Goal: Information Seeking & Learning: Find specific fact

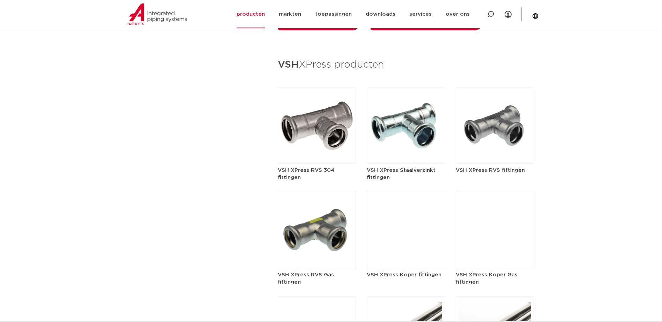
scroll to position [802, 0]
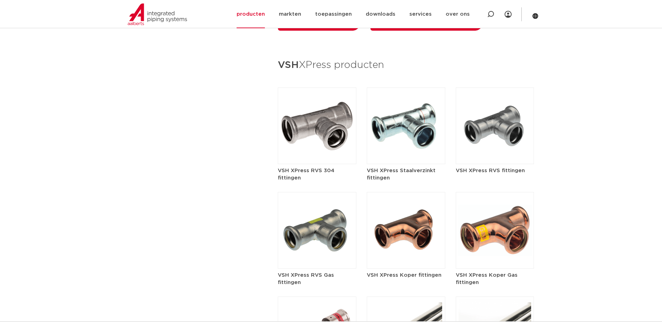
click at [412, 113] on img at bounding box center [406, 126] width 79 height 77
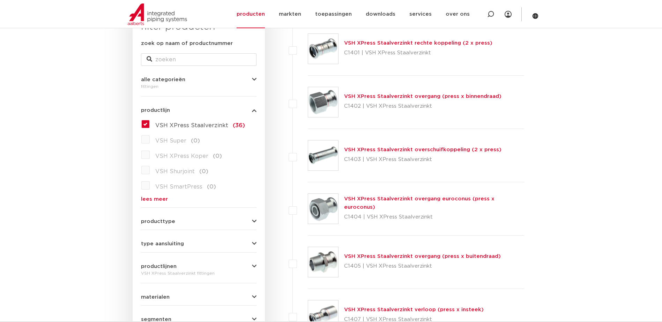
scroll to position [140, 0]
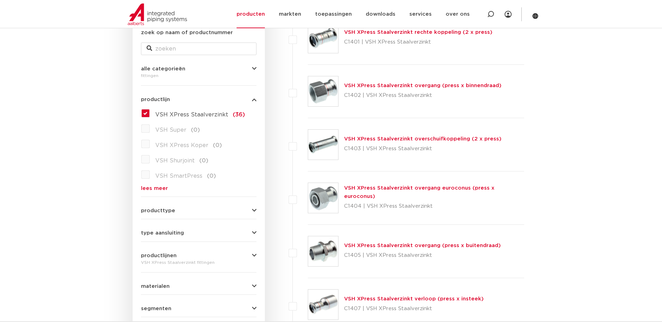
click at [380, 244] on link "VSH XPress Staalverzinkt overgang (press x buitendraad)" at bounding box center [422, 245] width 157 height 5
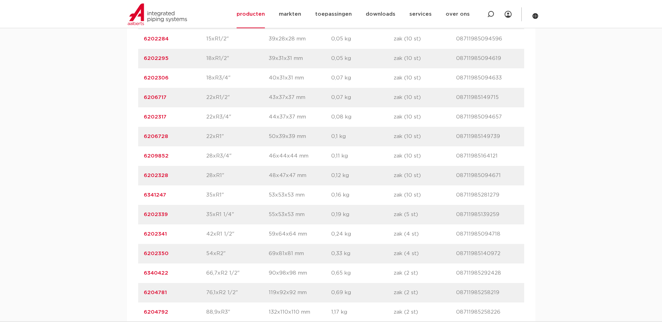
scroll to position [558, 0]
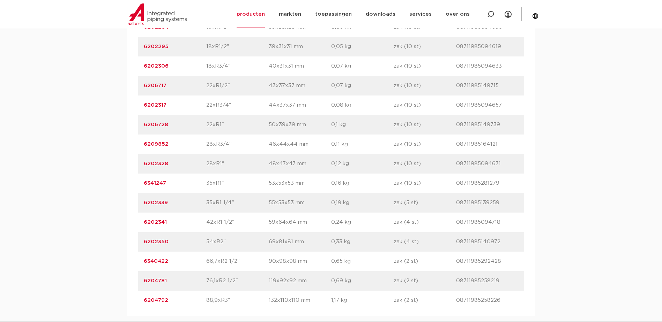
drag, startPoint x: 172, startPoint y: 202, endPoint x: 142, endPoint y: 203, distance: 30.0
click at [142, 203] on div "artikelnummer 6202339 afmeting 35xR1 1/4" afmetingen 55x53x53 mm gewicht 0,19 k…" at bounding box center [331, 203] width 386 height 20
copy link "6202339"
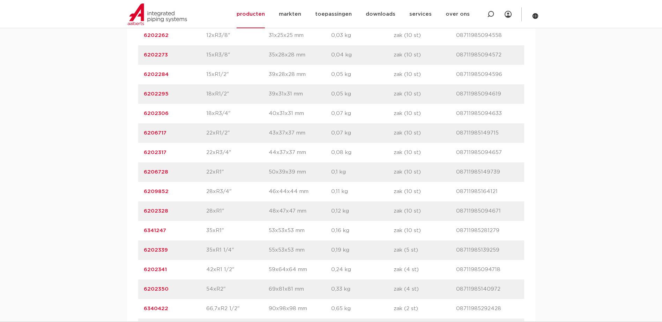
scroll to position [523, 0]
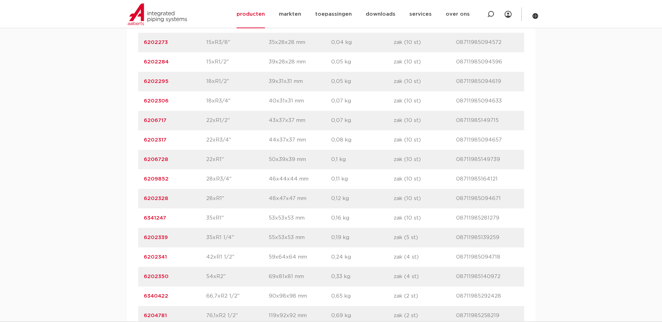
click at [171, 236] on p "6202339" at bounding box center [175, 238] width 62 height 8
drag, startPoint x: 169, startPoint y: 238, endPoint x: 142, endPoint y: 239, distance: 26.5
click at [142, 239] on div "artikelnummer 6202339 afmeting 35xR1 1/4" afmetingen 55x53x53 mm gewicht 0,19 k…" at bounding box center [331, 238] width 386 height 20
drag, startPoint x: 142, startPoint y: 239, endPoint x: 204, endPoint y: 239, distance: 61.8
click at [204, 239] on p "6202339" at bounding box center [175, 238] width 62 height 8
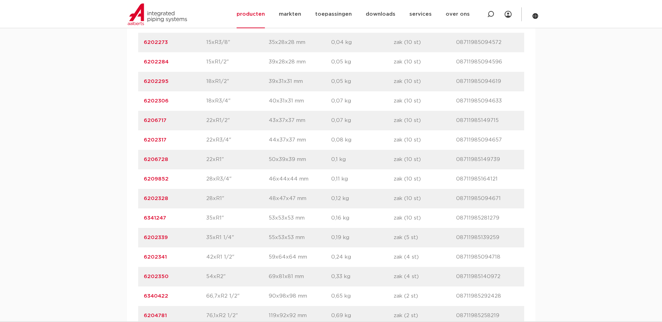
drag, startPoint x: 169, startPoint y: 258, endPoint x: 144, endPoint y: 258, distance: 25.1
click at [144, 258] on p "6202341" at bounding box center [175, 257] width 62 height 8
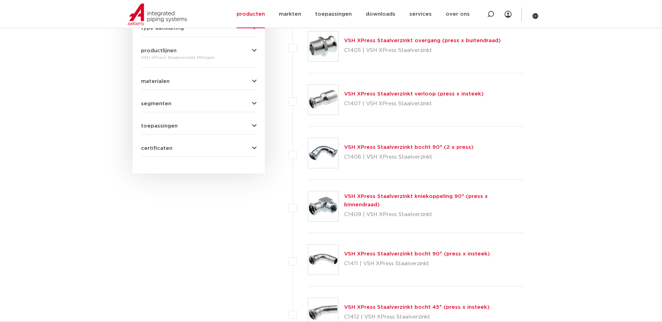
scroll to position [349, 0]
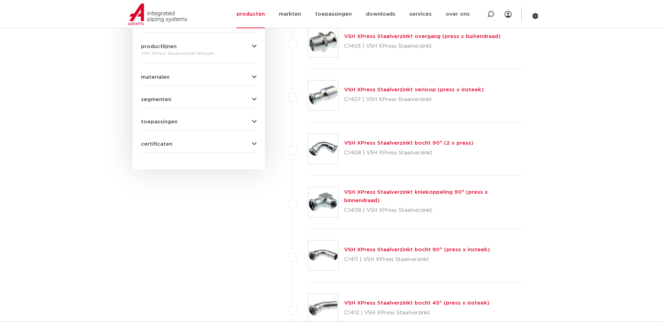
click at [375, 90] on link "VSH XPress Staalverzinkt verloop (press x insteek)" at bounding box center [414, 89] width 140 height 5
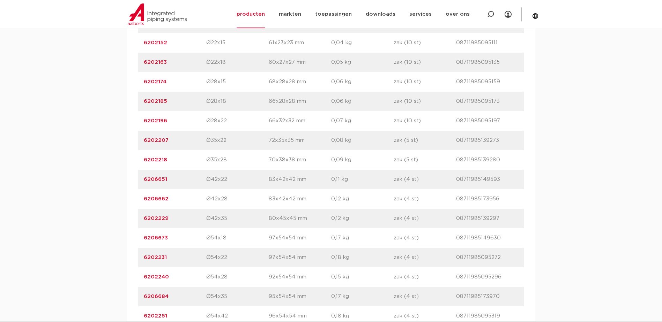
scroll to position [593, 0]
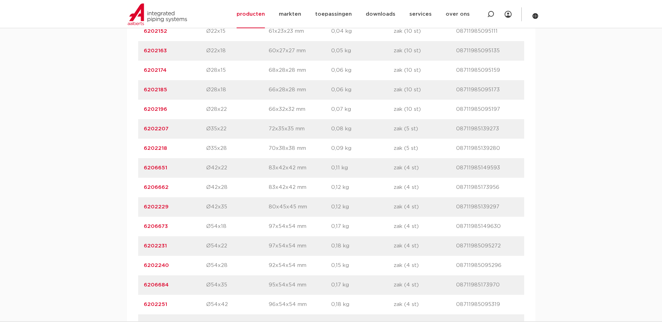
drag, startPoint x: 167, startPoint y: 207, endPoint x: 139, endPoint y: 206, distance: 28.6
click at [139, 206] on div "artikelnummer 6202229 afmeting Ø42x35 afmetingen 80x45x45 mm gewicht 0,12 kg ve…" at bounding box center [331, 207] width 386 height 20
copy link "6202229"
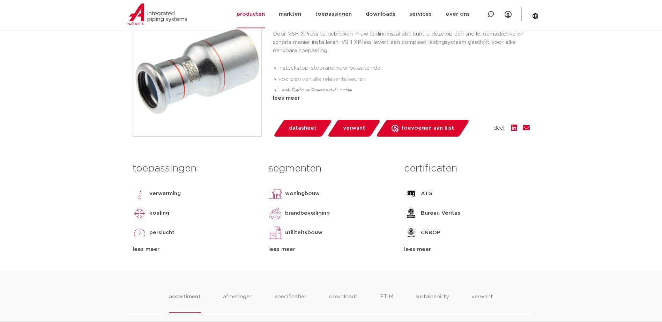
scroll to position [244, 0]
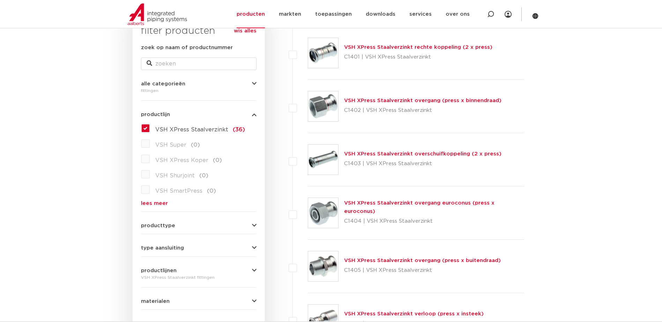
scroll to position [112, 0]
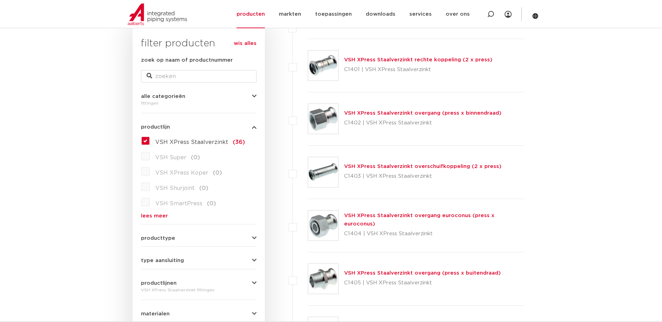
click at [360, 272] on link "VSH XPress Staalverzinkt overgang (press x buitendraad)" at bounding box center [422, 273] width 157 height 5
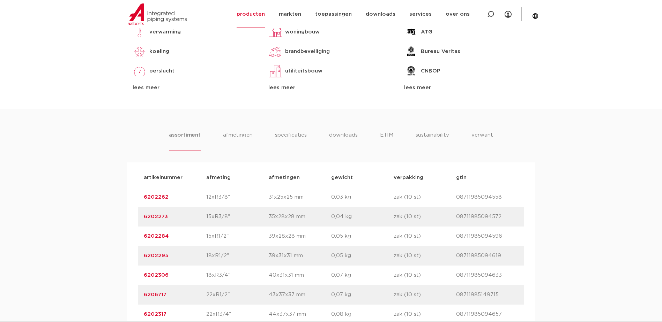
scroll to position [523, 0]
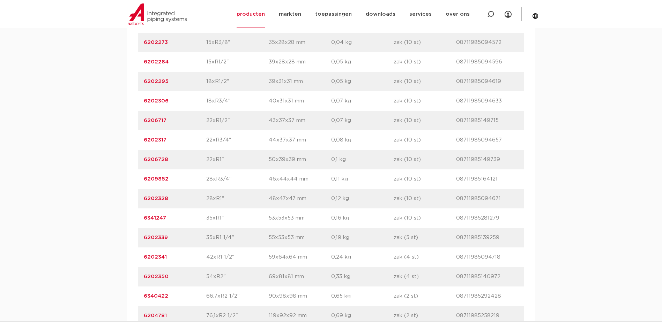
drag, startPoint x: 174, startPoint y: 257, endPoint x: 143, endPoint y: 256, distance: 31.4
click at [143, 256] on div "artikelnummer 6202341 afmeting 42xR1 1/2" [GEOGRAPHIC_DATA] 59x64x64 mm gewicht…" at bounding box center [331, 258] width 386 height 20
copy link "6202341"
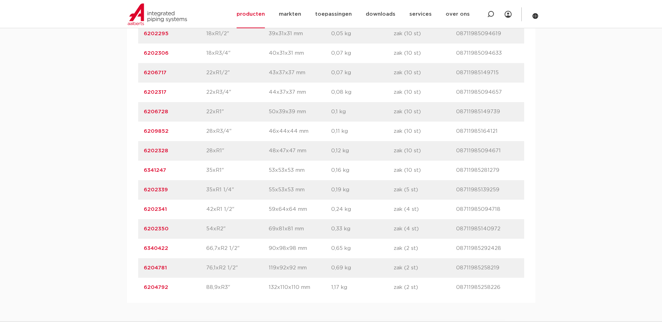
scroll to position [554, 0]
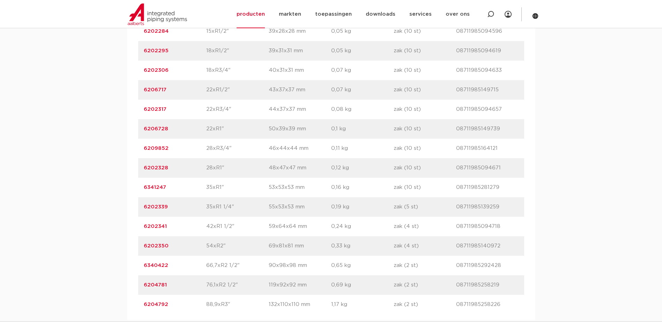
drag, startPoint x: 169, startPoint y: 208, endPoint x: 143, endPoint y: 206, distance: 25.6
click at [144, 206] on p "6202339" at bounding box center [175, 207] width 62 height 8
copy link "6202339"
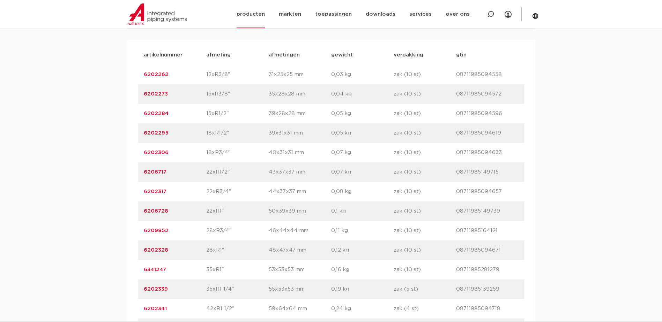
scroll to position [449, 0]
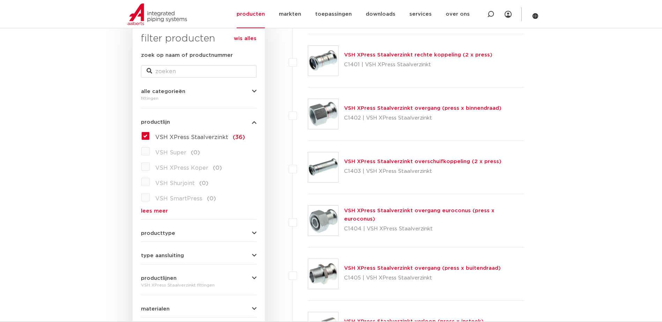
scroll to position [147, 0]
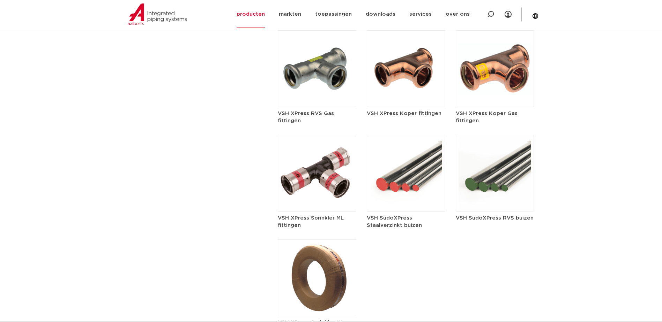
scroll to position [977, 0]
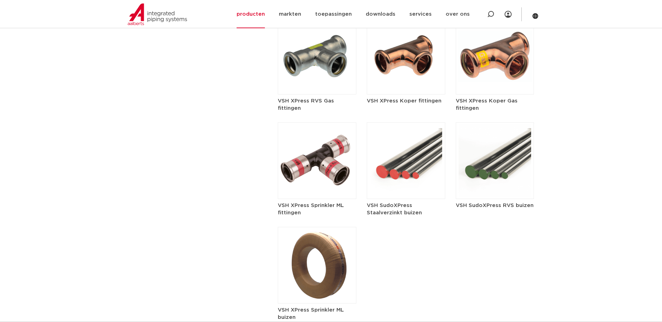
click at [402, 202] on h5 "VSH SudoXPress Staalverzinkt buizen" at bounding box center [406, 209] width 79 height 15
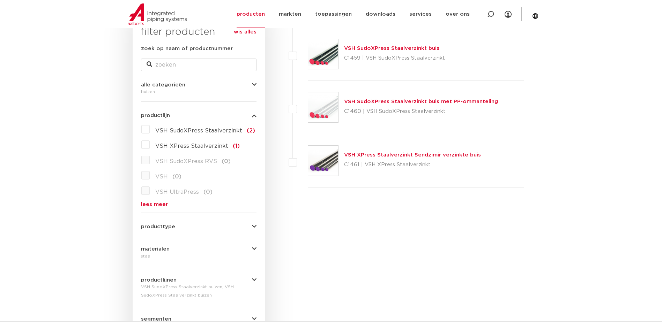
scroll to position [112, 0]
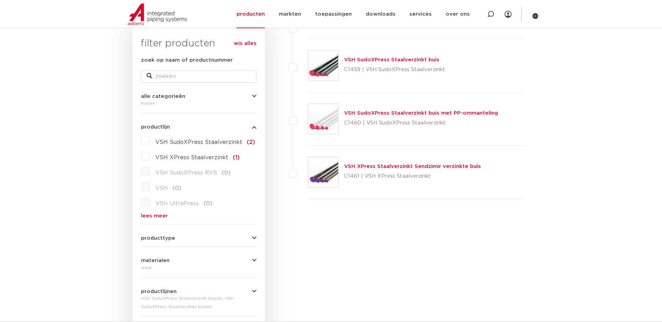
click at [372, 166] on link "VSH XPress Staalverzinkt Sendzimir verzinkte buis" at bounding box center [412, 166] width 137 height 5
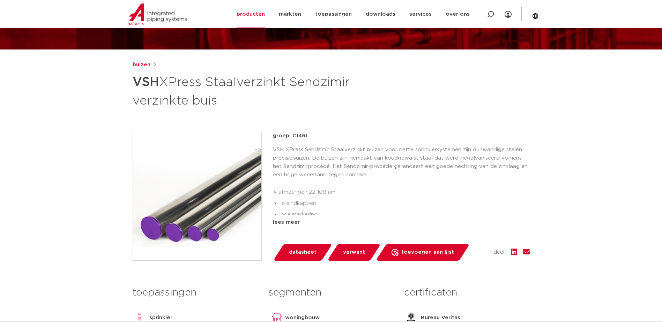
scroll to position [70, 0]
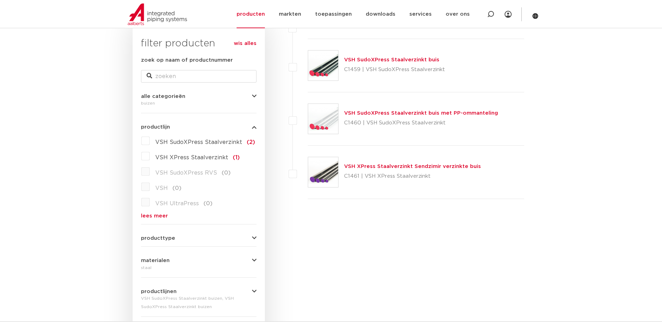
click at [355, 63] on div "VSH SudoXPress Staalverzinkt buis C1459 | VSH SudoXPress Staalverzinkt" at bounding box center [394, 66] width 101 height 20
click at [356, 60] on link "VSH SudoXPress Staalverzinkt buis" at bounding box center [391, 59] width 95 height 5
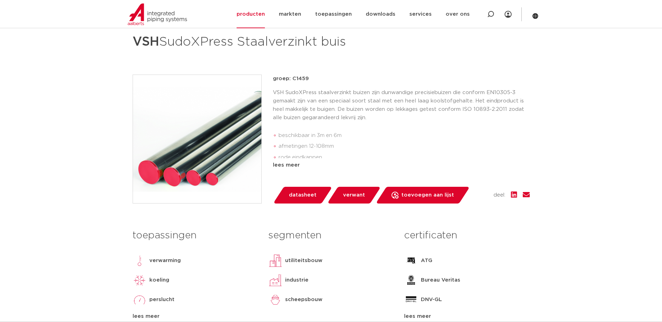
scroll to position [105, 0]
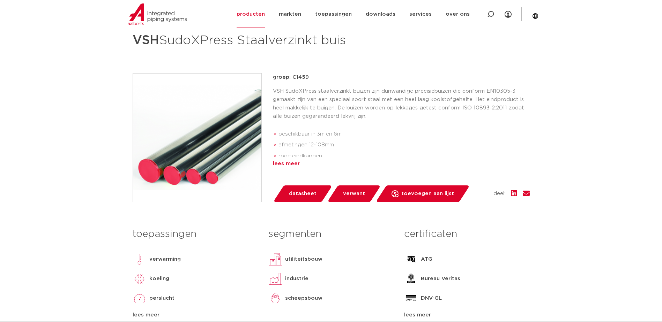
click at [295, 165] on div "lees meer" at bounding box center [401, 164] width 257 height 8
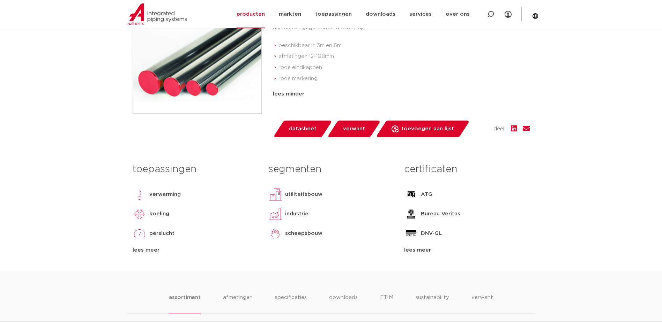
scroll to position [209, 0]
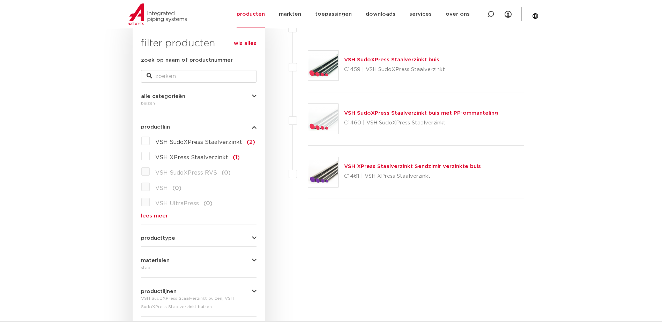
click at [364, 168] on link "VSH XPress Staalverzinkt Sendzimir verzinkte buis" at bounding box center [412, 166] width 137 height 5
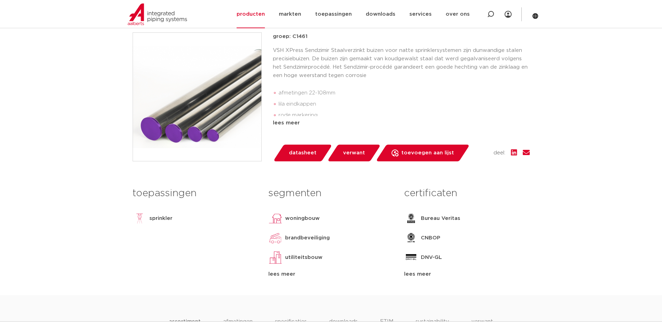
scroll to position [174, 0]
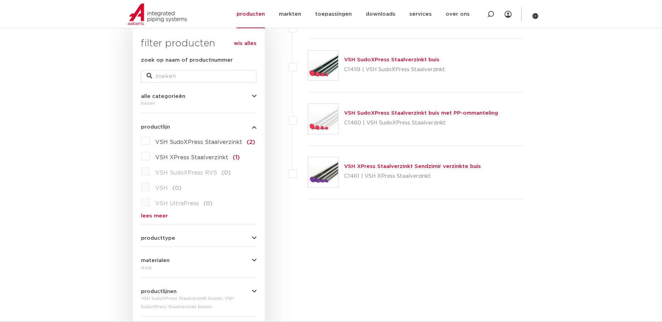
click at [364, 58] on link "VSH SudoXPress Staalverzinkt buis" at bounding box center [391, 59] width 95 height 5
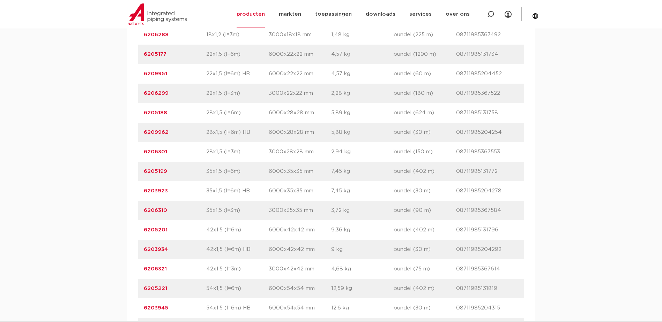
scroll to position [663, 0]
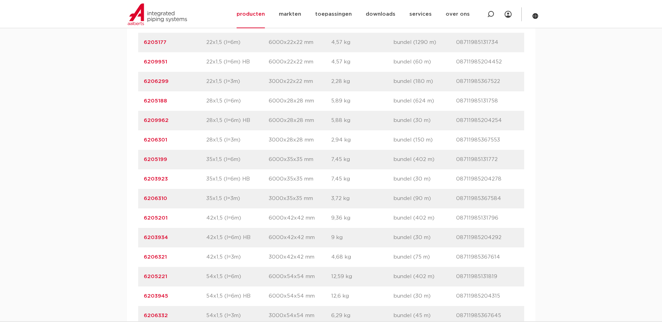
drag, startPoint x: 170, startPoint y: 178, endPoint x: 142, endPoint y: 177, distance: 28.3
click at [142, 177] on div "artikelnummer 6203923 afmeting 35x1,5 (l=6m) HB [GEOGRAPHIC_DATA] 6000x35x35 mm…" at bounding box center [331, 180] width 386 height 20
copy link "6203923"
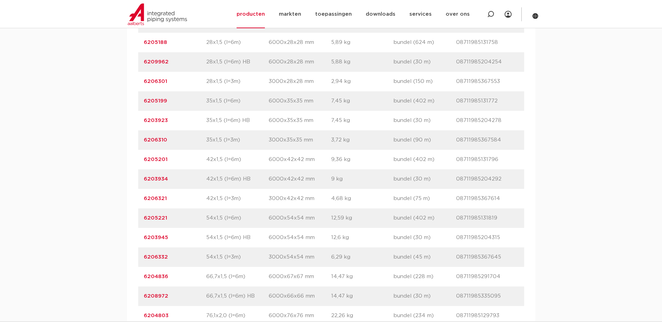
scroll to position [733, 0]
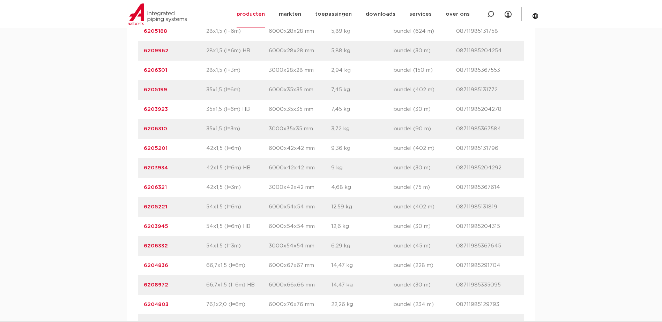
drag, startPoint x: 166, startPoint y: 207, endPoint x: 144, endPoint y: 207, distance: 22.3
click at [144, 207] on p "6205221" at bounding box center [175, 207] width 62 height 8
copy link "6205221"
click at [173, 207] on p "6205221" at bounding box center [175, 207] width 62 height 8
drag, startPoint x: 501, startPoint y: 208, endPoint x: 456, endPoint y: 207, distance: 45.4
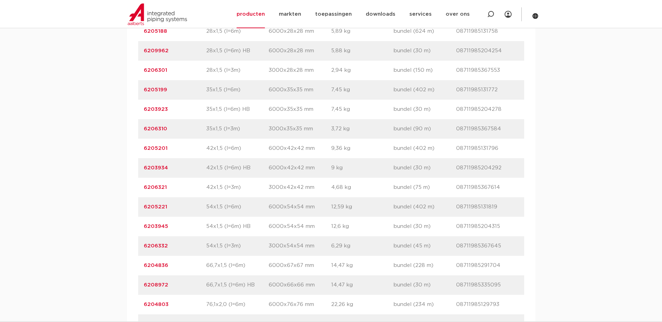
click at [456, 207] on p "08711985131819" at bounding box center [487, 207] width 62 height 8
copy p "08711985131819"
drag, startPoint x: 171, startPoint y: 227, endPoint x: 143, endPoint y: 227, distance: 27.2
click at [144, 227] on p "6203945" at bounding box center [175, 227] width 62 height 8
copy link "6203945"
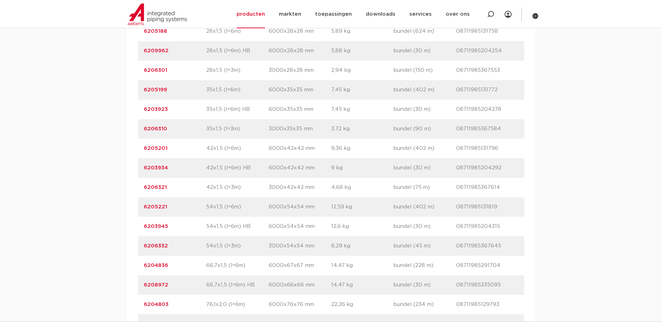
drag, startPoint x: 170, startPoint y: 208, endPoint x: 142, endPoint y: 208, distance: 28.3
click at [142, 208] on div "artikelnummer 6205221 afmeting 54x1,5 (l=6m) [GEOGRAPHIC_DATA] 6000x54x54 mm ge…" at bounding box center [331, 207] width 386 height 20
copy link "6205221"
click at [176, 203] on p "6205221" at bounding box center [175, 207] width 62 height 8
drag, startPoint x: 168, startPoint y: 207, endPoint x: 140, endPoint y: 207, distance: 27.9
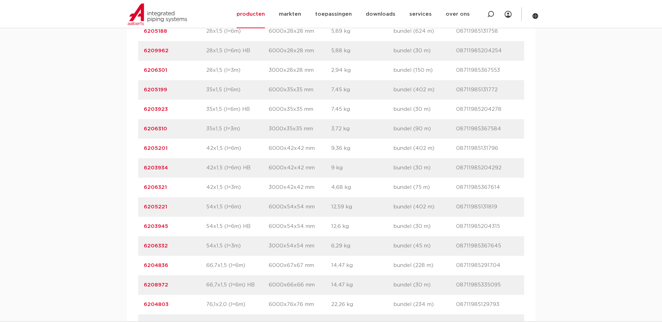
click at [140, 207] on div "artikelnummer 6205221 afmeting 54x1,5 (l=6m) [GEOGRAPHIC_DATA] 6000x54x54 mm ge…" at bounding box center [331, 207] width 386 height 20
copy link "6205221"
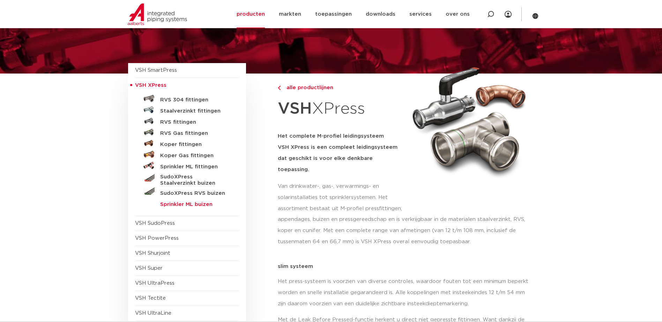
scroll to position [70, 0]
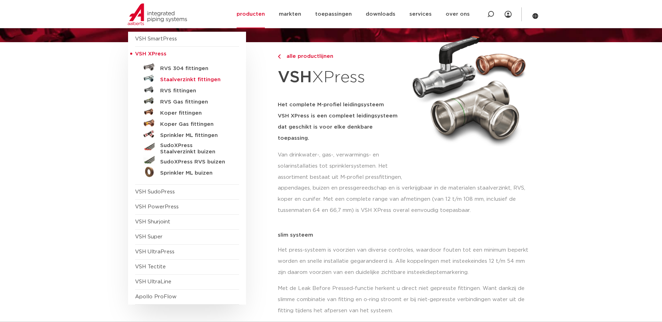
click at [187, 81] on h5 "Staalverzinkt fittingen" at bounding box center [194, 80] width 69 height 6
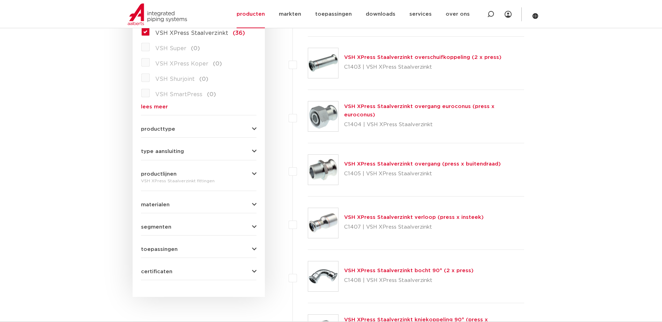
scroll to position [252, 0]
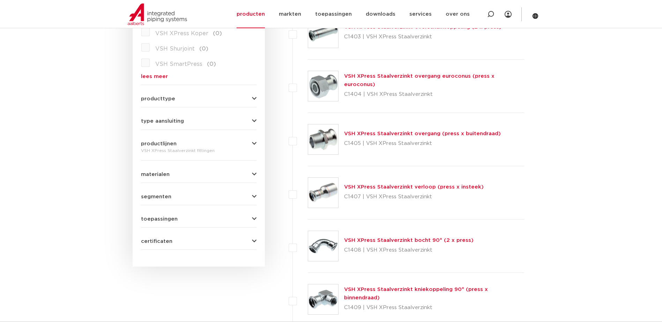
click at [358, 186] on link "VSH XPress Staalverzinkt verloop (press x insteek)" at bounding box center [414, 187] width 140 height 5
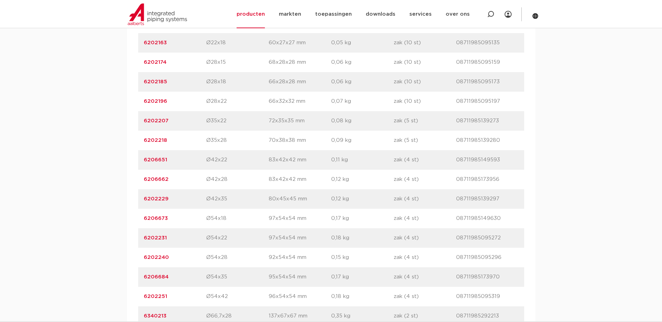
scroll to position [628, 0]
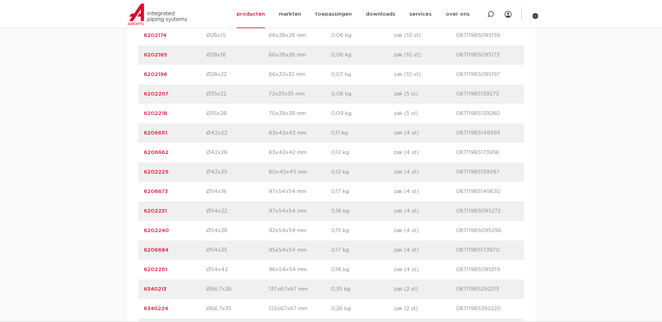
drag, startPoint x: 169, startPoint y: 250, endPoint x: 144, endPoint y: 249, distance: 25.1
click at [144, 249] on p "6206684" at bounding box center [175, 250] width 62 height 8
copy link "6206684"
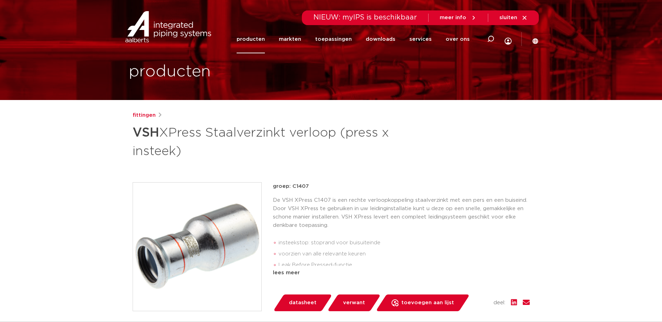
scroll to position [0, 0]
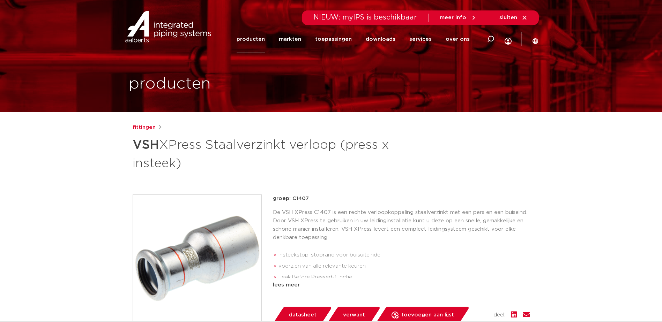
click at [254, 40] on link "producten" at bounding box center [251, 39] width 28 height 28
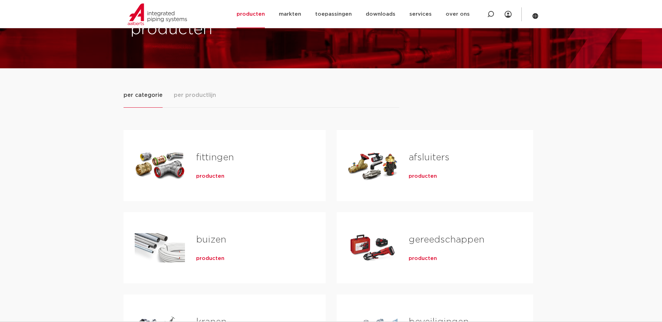
scroll to position [70, 0]
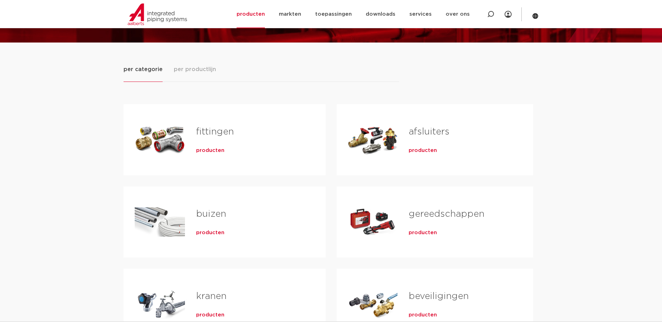
click at [163, 136] on div "Tabs. Open items met enter of spatie, sluit af met escape en navigeer met de pi…" at bounding box center [160, 139] width 50 height 49
click at [212, 130] on link "fittingen" at bounding box center [215, 131] width 38 height 9
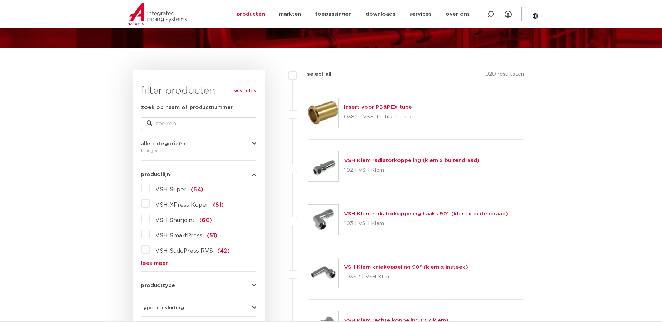
scroll to position [77, 0]
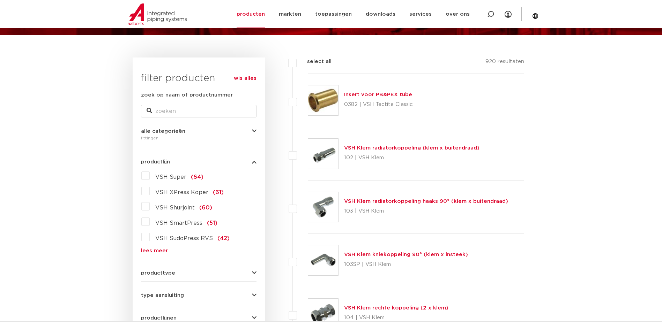
click at [152, 251] on link "lees meer" at bounding box center [198, 250] width 115 height 5
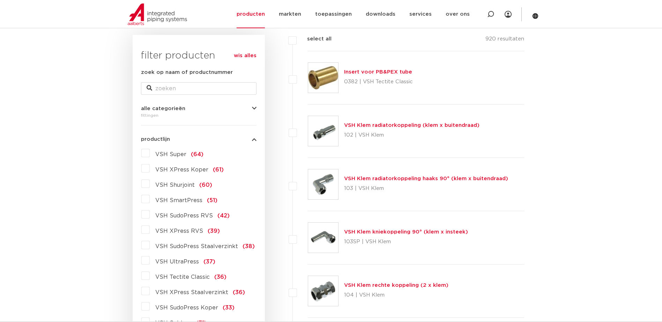
scroll to position [112, 0]
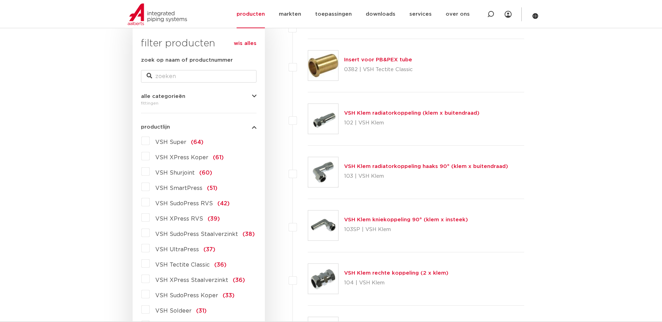
click at [183, 232] on span "VSH SudoPress Staalverzinkt" at bounding box center [196, 235] width 83 height 6
click at [0, 0] on input "VSH SudoPress Staalverzinkt (38)" at bounding box center [0, 0] width 0 height 0
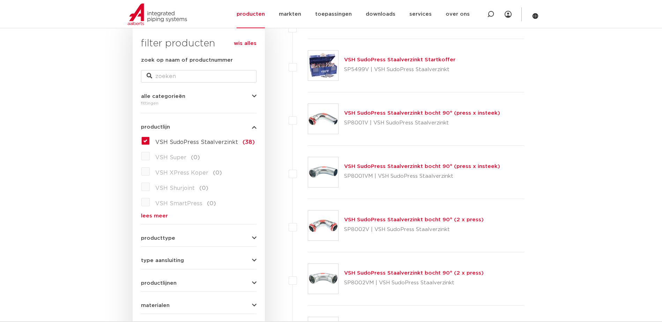
click at [150, 140] on label "VSH SudoPress Staalverzinkt (38)" at bounding box center [202, 140] width 105 height 11
click at [0, 0] on input "VSH SudoPress Staalverzinkt (38)" at bounding box center [0, 0] width 0 height 0
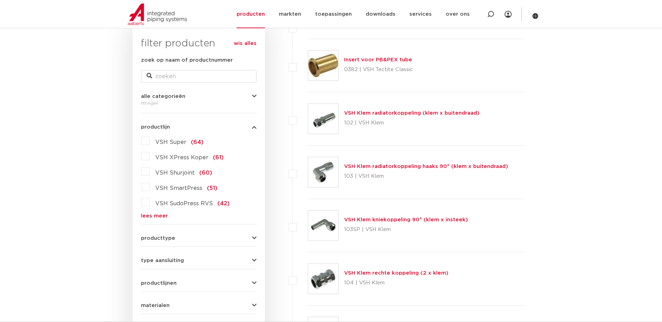
click at [155, 214] on link "lees meer" at bounding box center [198, 216] width 115 height 5
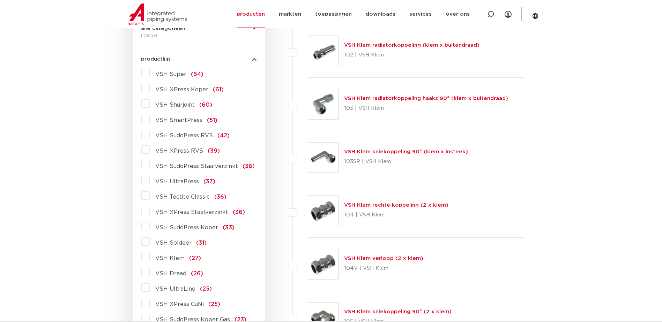
scroll to position [182, 0]
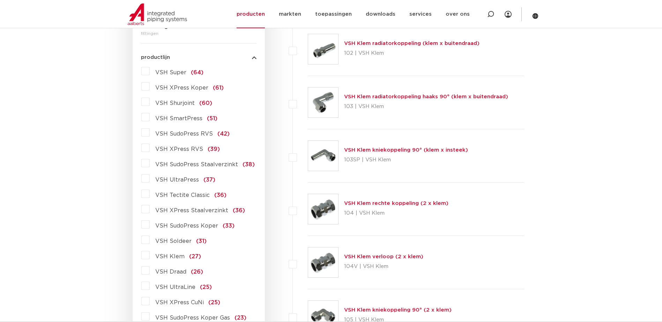
click at [183, 211] on span "VSH XPress Staalverzinkt" at bounding box center [191, 211] width 73 height 6
click at [0, 0] on input "VSH XPress Staalverzinkt (36)" at bounding box center [0, 0] width 0 height 0
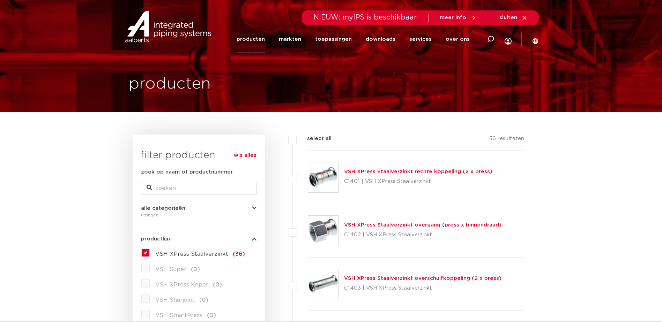
click at [261, 39] on link "producten" at bounding box center [251, 39] width 28 height 28
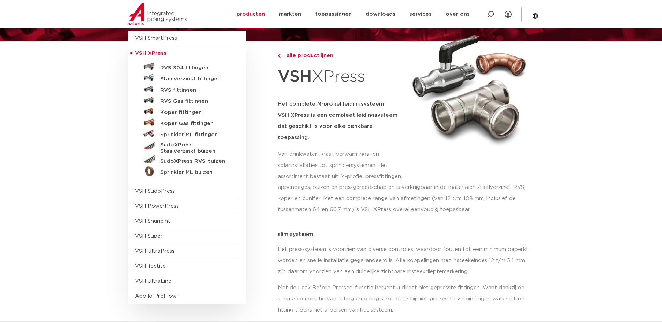
scroll to position [70, 0]
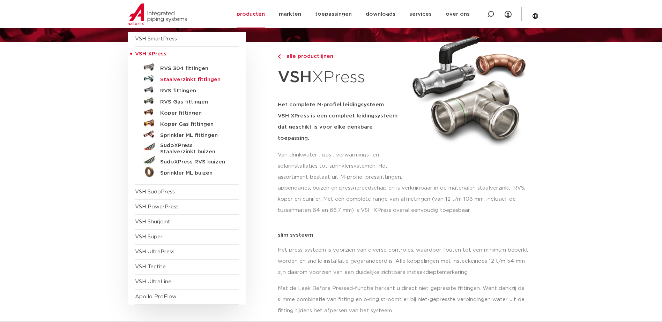
click at [178, 80] on h5 "Staalverzinkt fittingen" at bounding box center [194, 80] width 69 height 6
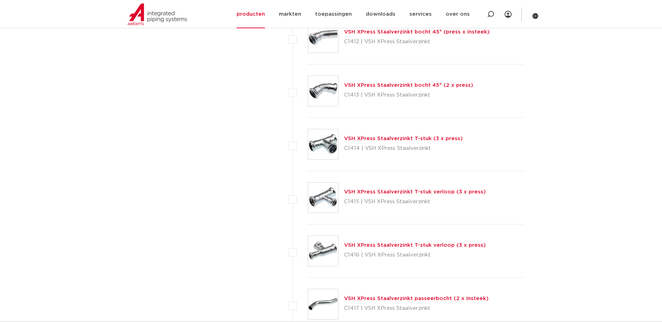
scroll to position [628, 0]
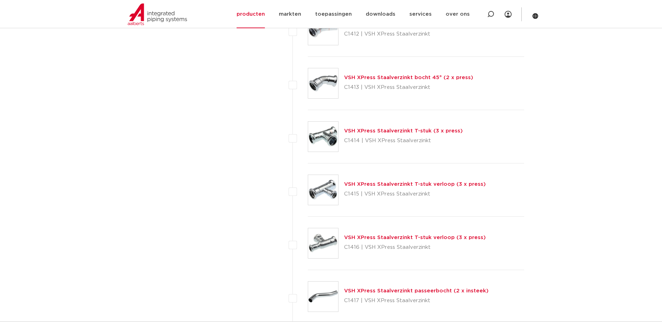
click at [331, 190] on img at bounding box center [323, 190] width 30 height 30
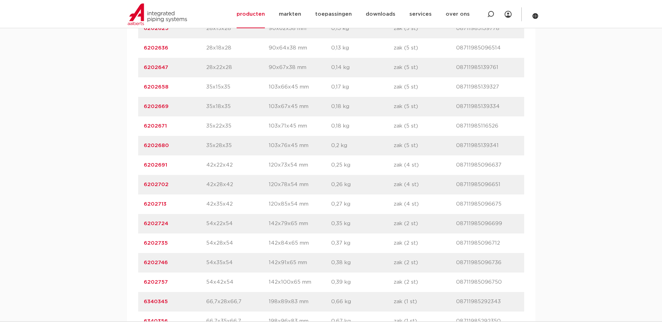
scroll to position [768, 0]
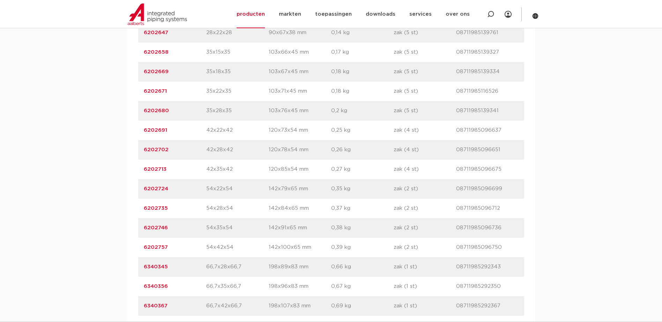
drag, startPoint x: 168, startPoint y: 228, endPoint x: 143, endPoint y: 228, distance: 24.8
click at [144, 228] on p "6202746" at bounding box center [175, 228] width 62 height 8
copy link "6202746"
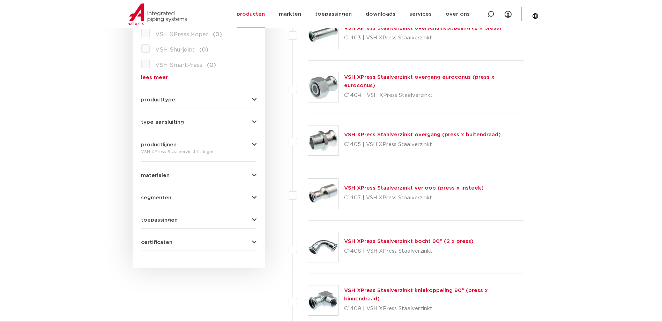
scroll to position [244, 0]
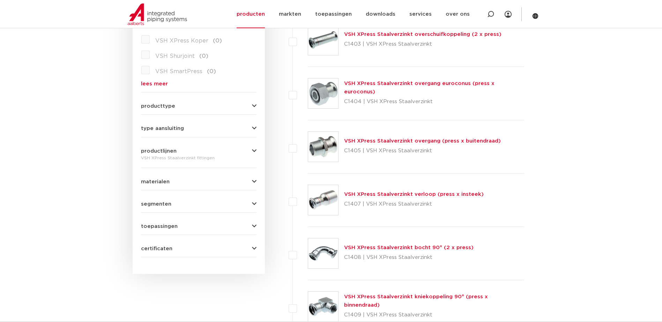
click at [361, 194] on link "VSH XPress Staalverzinkt verloop (press x insteek)" at bounding box center [414, 194] width 140 height 5
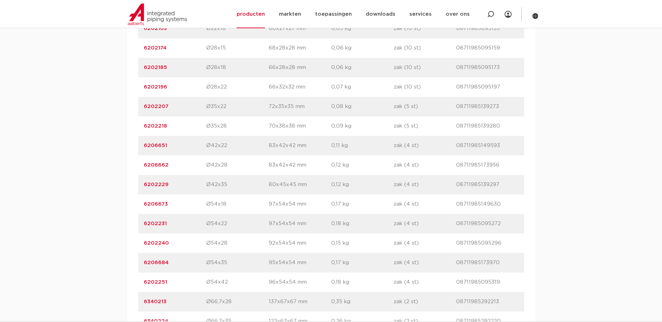
scroll to position [628, 0]
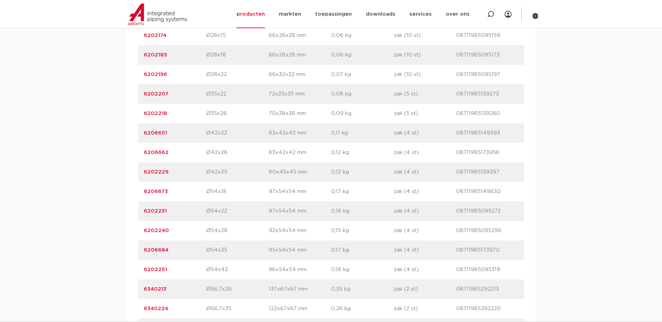
drag, startPoint x: 172, startPoint y: 249, endPoint x: 143, endPoint y: 250, distance: 29.0
click at [143, 250] on div "artikelnummer 6206684 afmeting Ø54x35 afmetingen 95x54x54 mm gewicht 0,17 kg ve…" at bounding box center [331, 251] width 386 height 20
copy link "6206684"
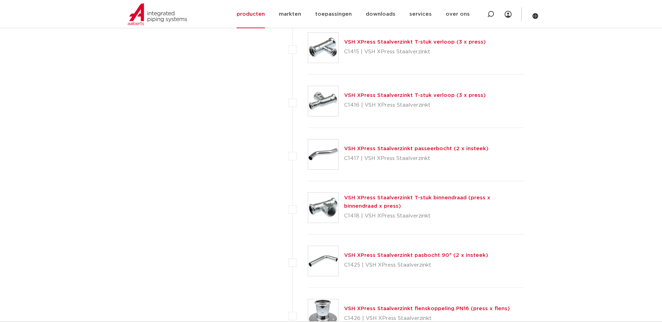
scroll to position [768, 0]
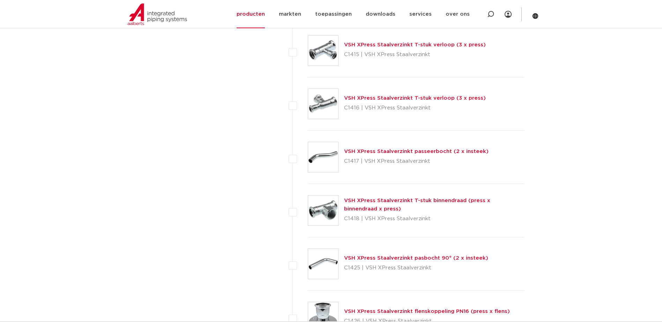
click at [366, 201] on link "VSH XPress Staalverzinkt T-stuk binnendraad (press x binnendraad x press)" at bounding box center [417, 205] width 146 height 14
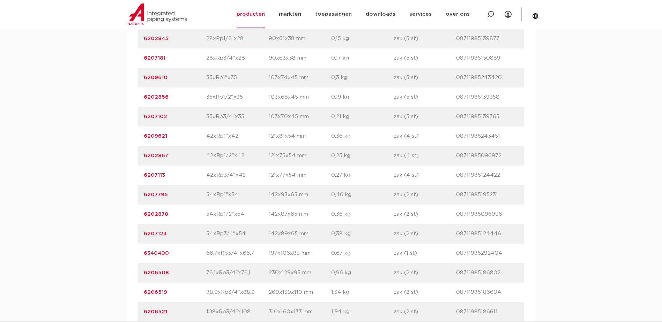
scroll to position [628, 0]
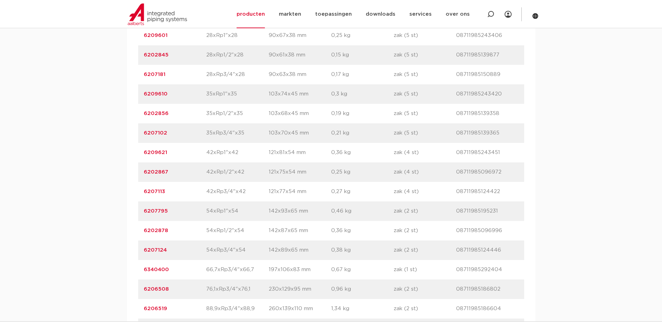
drag, startPoint x: 172, startPoint y: 132, endPoint x: 142, endPoint y: 134, distance: 29.4
click at [142, 124] on div "artikelnummer 6202856 afmeting 35xRp1/2"x35 afmetingen 103x68x45 mm gewicht 0,1…" at bounding box center [331, 114] width 386 height 20
copy link "6202856"
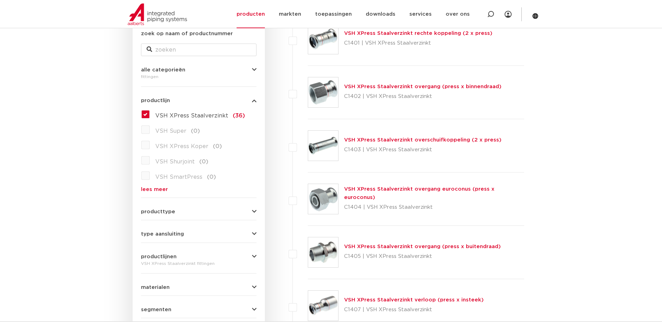
scroll to position [70, 0]
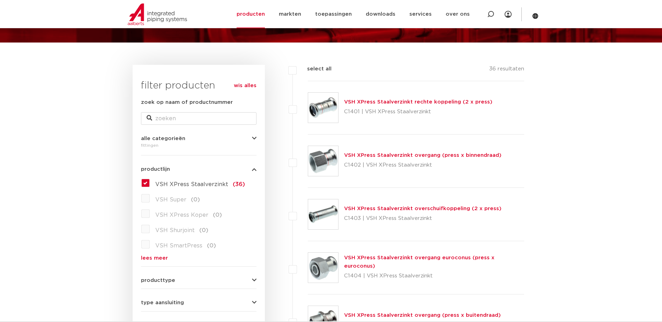
click at [375, 101] on link "VSH XPress Staalverzinkt rechte koppeling (2 x press)" at bounding box center [418, 101] width 148 height 5
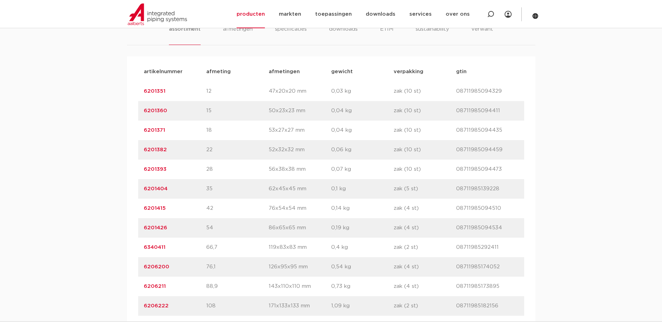
scroll to position [454, 0]
drag, startPoint x: 170, startPoint y: 190, endPoint x: 145, endPoint y: 189, distance: 24.8
click at [145, 189] on p "6201404" at bounding box center [175, 190] width 62 height 8
copy link "6201404"
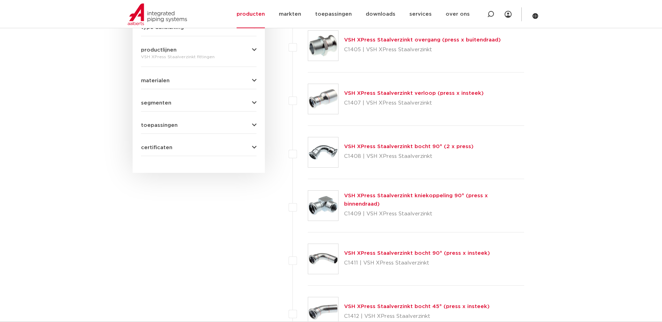
scroll to position [349, 0]
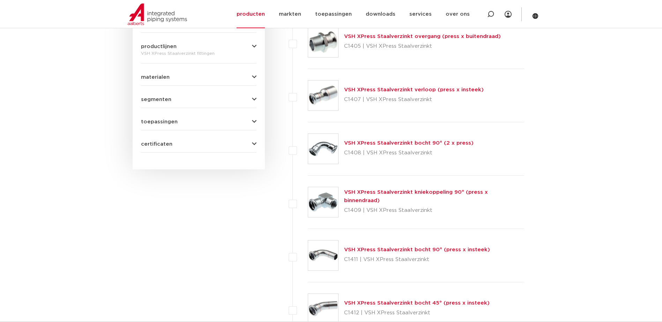
click at [355, 143] on link "VSH XPress Staalverzinkt bocht 90° (2 x press)" at bounding box center [408, 143] width 129 height 5
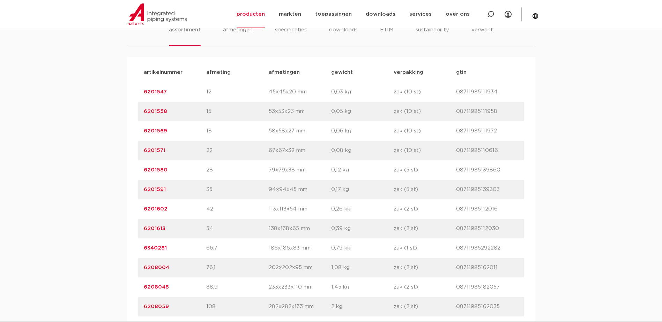
scroll to position [488, 0]
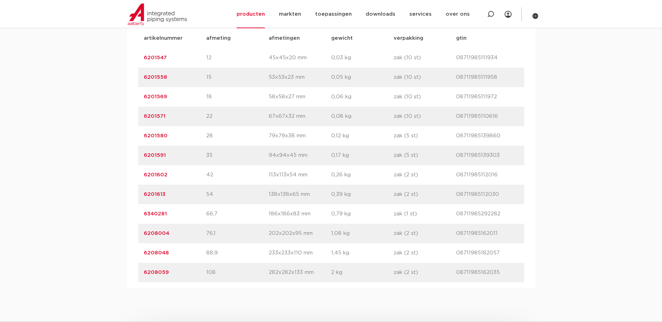
drag, startPoint x: 173, startPoint y: 157, endPoint x: 143, endPoint y: 155, distance: 30.8
click at [143, 155] on div "artikelnummer 6201591 afmeting 35 afmetingen 94x94x45 mm gewicht 0,17 kg verpak…" at bounding box center [331, 156] width 386 height 20
copy link "6201591"
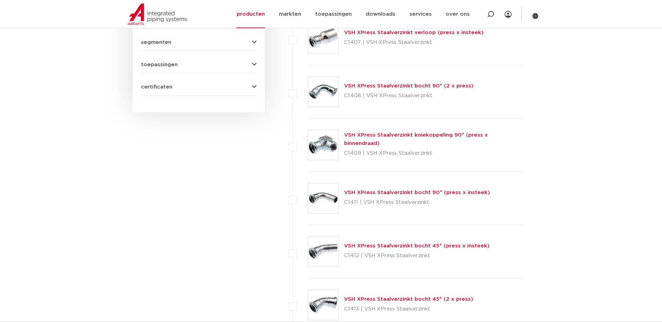
scroll to position [419, 0]
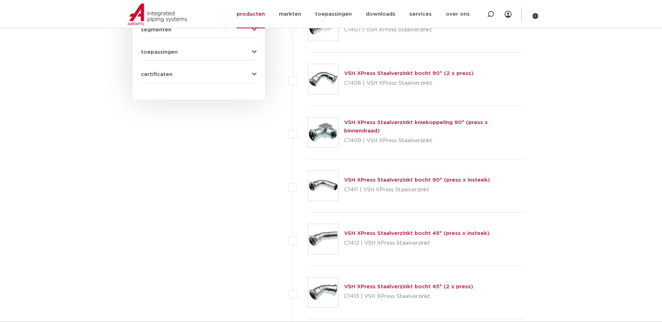
click at [374, 180] on link "VSH XPress Staalverzinkt bocht 90° (press x insteek)" at bounding box center [417, 180] width 146 height 5
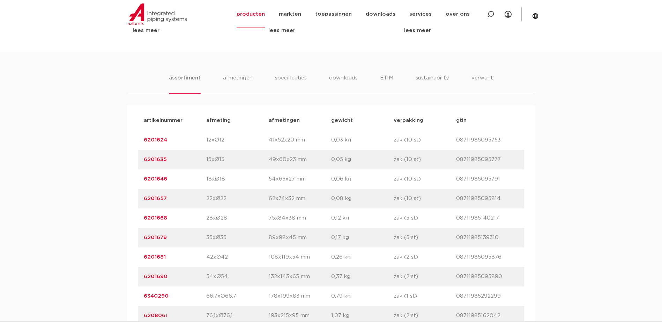
scroll to position [419, 0]
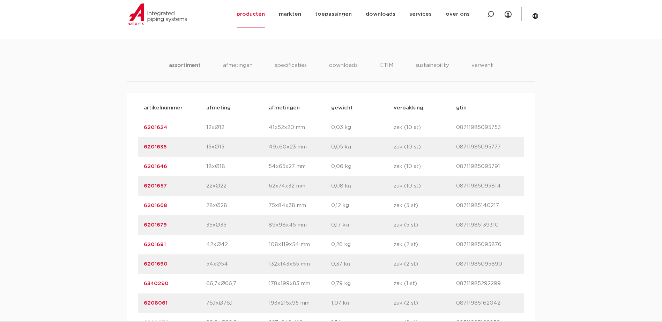
drag, startPoint x: 172, startPoint y: 226, endPoint x: 142, endPoint y: 225, distance: 30.4
click at [142, 225] on div "artikelnummer 6201679 afmeting 35xØ35 afmetingen 89x98x45 mm gewicht 0,17 kg ve…" at bounding box center [331, 226] width 386 height 20
copy link "6201679"
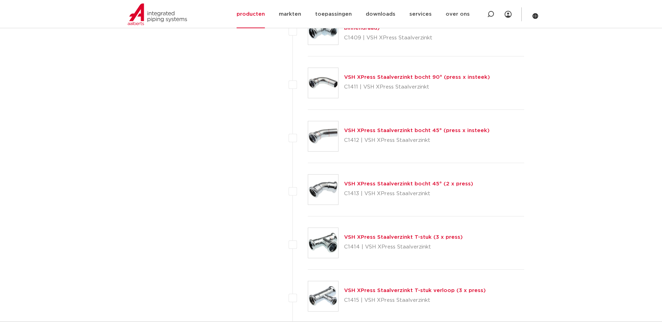
scroll to position [523, 0]
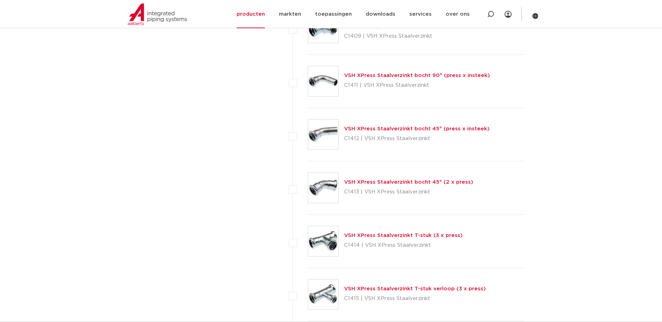
click at [361, 128] on link "VSH XPress Staalverzinkt bocht 45° (press x insteek)" at bounding box center [416, 128] width 145 height 5
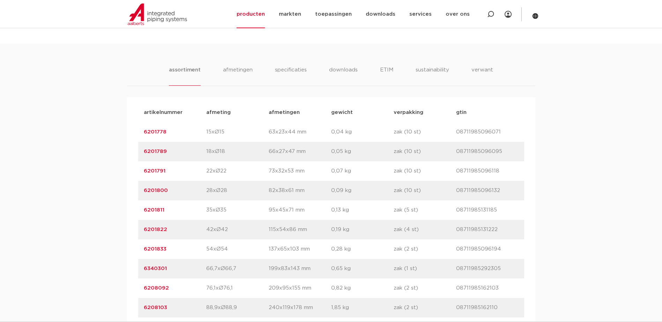
scroll to position [349, 0]
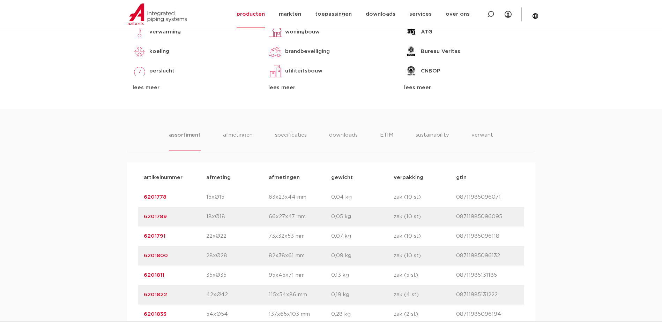
drag, startPoint x: 166, startPoint y: 276, endPoint x: 142, endPoint y: 275, distance: 24.5
click at [142, 275] on div "artikelnummer 6201811 afmeting 35xØ35 afmetingen 95x45x71 mm gewicht 0,13 kg ve…" at bounding box center [331, 276] width 386 height 20
copy link "6201811"
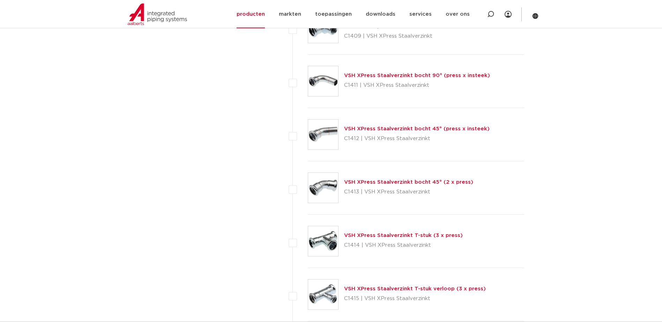
click at [361, 185] on link "VSH XPress Staalverzinkt bocht 45° (2 x press)" at bounding box center [408, 182] width 129 height 5
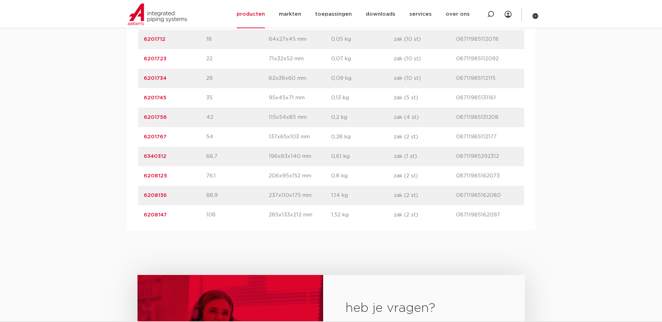
scroll to position [488, 0]
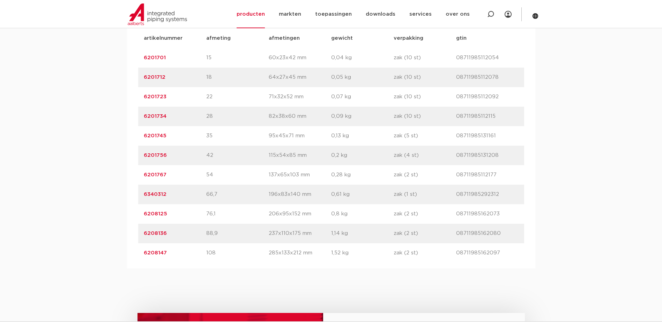
drag, startPoint x: 156, startPoint y: 136, endPoint x: 144, endPoint y: 137, distance: 12.2
click at [144, 137] on p "6201745" at bounding box center [175, 136] width 62 height 8
copy link "6201745"
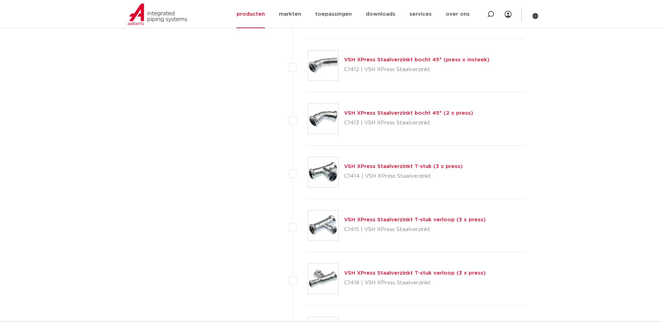
scroll to position [593, 0]
click at [357, 166] on link "VSH XPress Staalverzinkt T-stuk (3 x press)" at bounding box center [403, 165] width 119 height 5
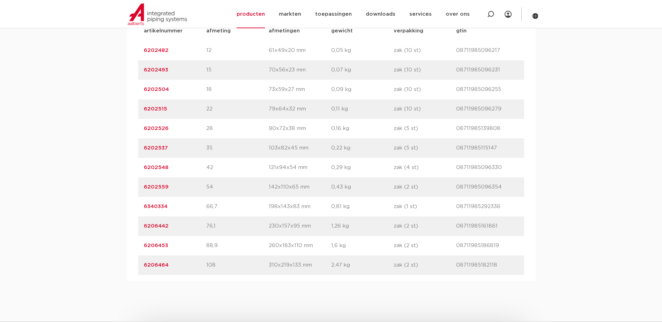
scroll to position [523, 0]
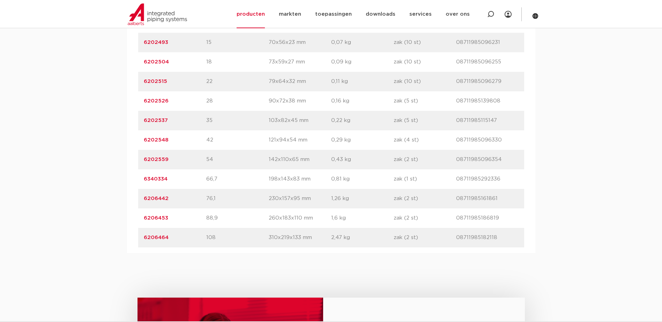
drag, startPoint x: 169, startPoint y: 120, endPoint x: 139, endPoint y: 119, distance: 29.4
click at [139, 119] on div "artikelnummer 6202537 afmeting 35 afmetingen 103x82x45 mm gewicht 0,22 kg verpa…" at bounding box center [331, 121] width 386 height 20
copy link "6202537"
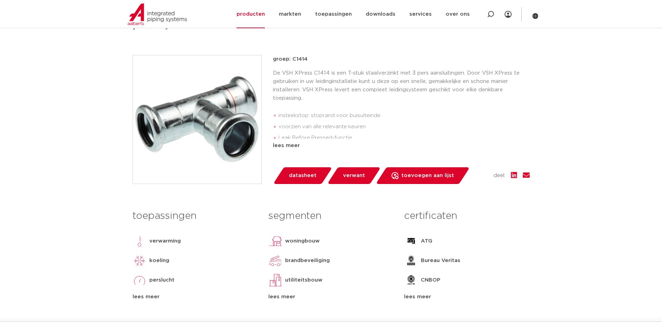
scroll to position [0, 0]
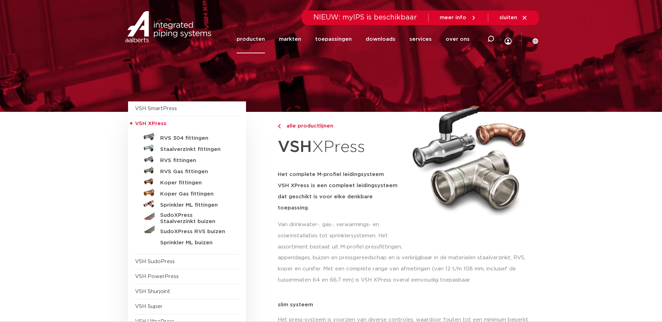
click at [186, 153] on link "Staalverzinkt fittingen" at bounding box center [187, 148] width 104 height 11
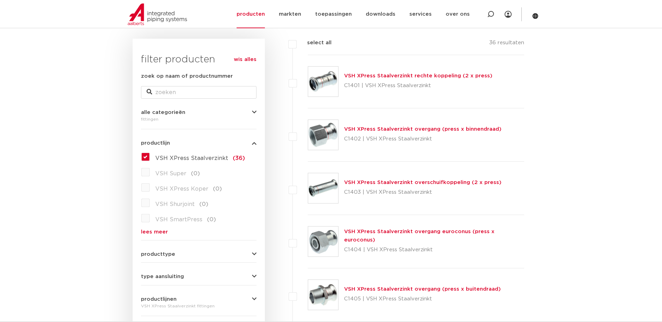
scroll to position [70, 0]
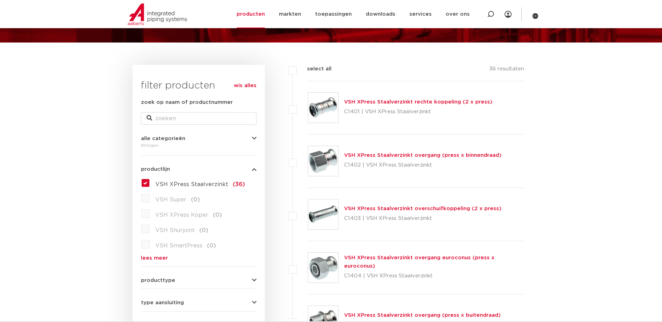
click at [367, 155] on link "VSH XPress Staalverzinkt overgang (press x binnendraad)" at bounding box center [422, 155] width 157 height 5
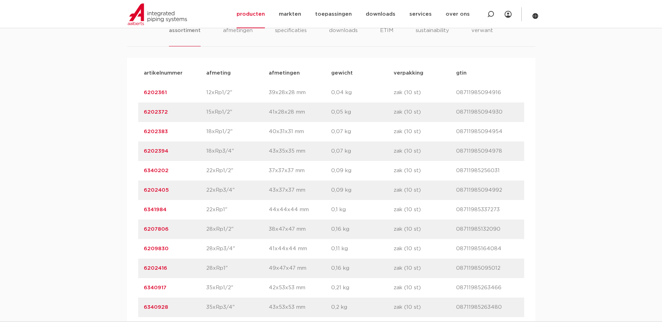
scroll to position [558, 0]
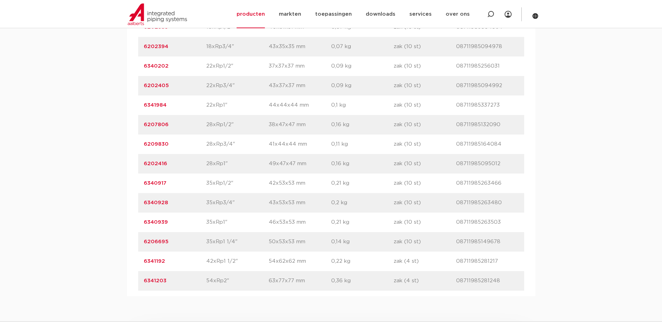
drag, startPoint x: 169, startPoint y: 203, endPoint x: 144, endPoint y: 202, distance: 24.4
click at [144, 202] on p "6340928" at bounding box center [175, 203] width 62 height 8
copy link "6340928"
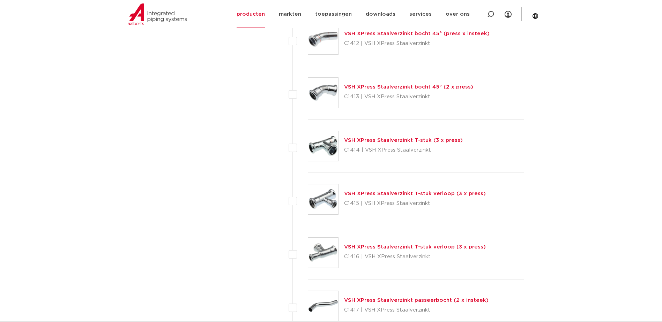
scroll to position [628, 0]
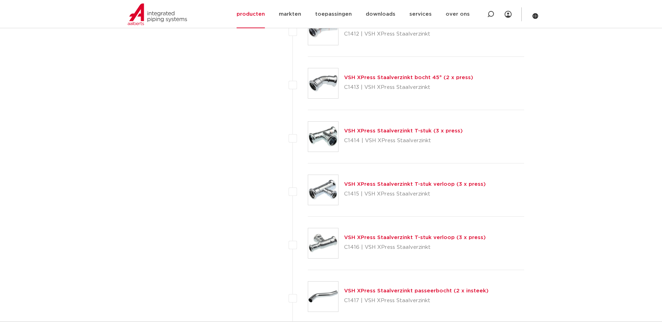
click at [324, 193] on img at bounding box center [323, 190] width 30 height 30
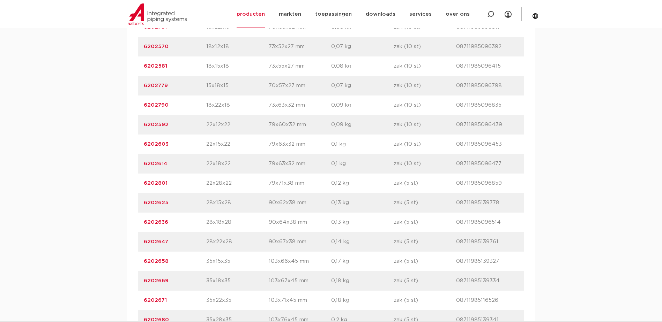
scroll to position [593, 0]
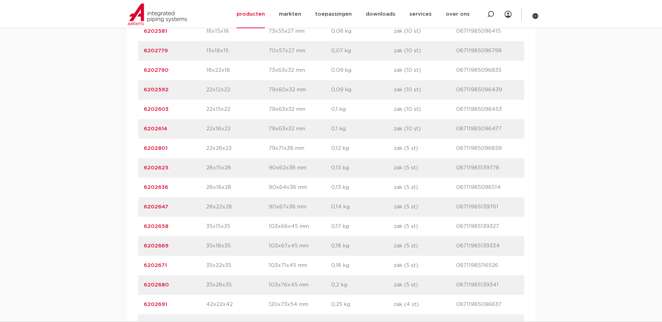
drag, startPoint x: 160, startPoint y: 266, endPoint x: 140, endPoint y: 268, distance: 20.4
click at [140, 268] on div "artikelnummer 6202671 afmeting 35x22x35 afmetingen 103x71x45 mm gewicht 0,18 kg…" at bounding box center [331, 266] width 386 height 20
copy link "6202671"
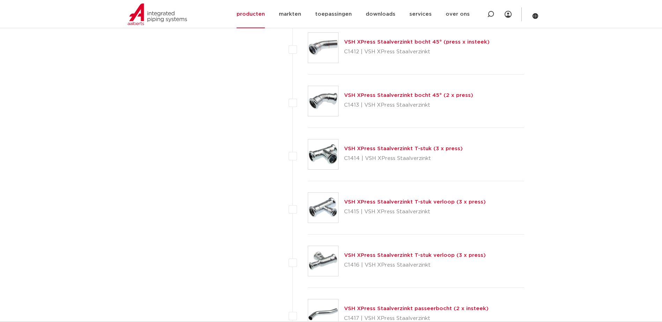
scroll to position [628, 0]
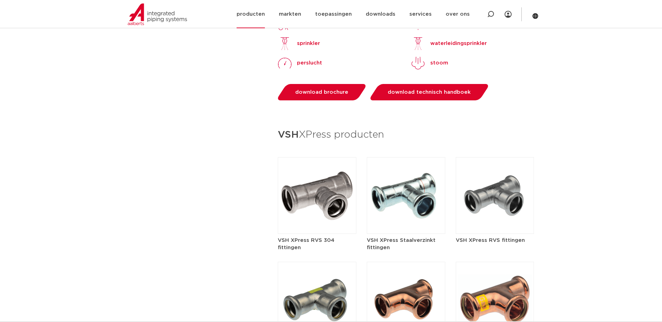
scroll to position [523, 0]
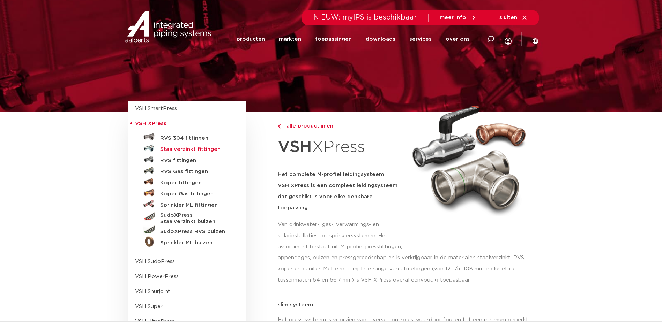
click at [174, 149] on h5 "Staalverzinkt fittingen" at bounding box center [194, 150] width 69 height 6
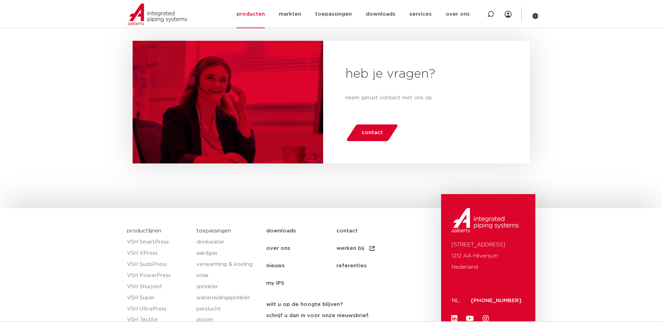
scroll to position [2174, 0]
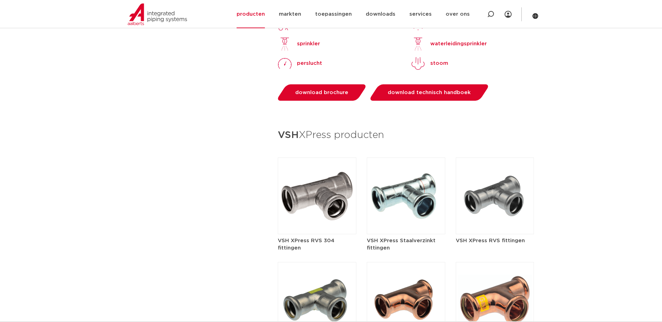
scroll to position [733, 0]
click at [410, 190] on img at bounding box center [406, 195] width 79 height 77
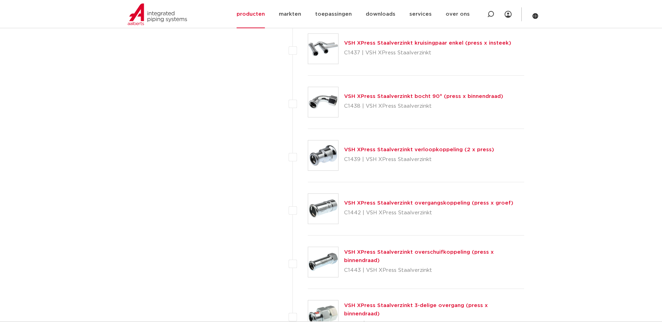
scroll to position [1710, 0]
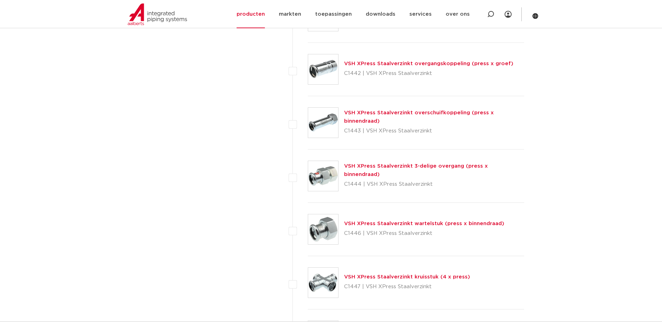
click at [376, 223] on link "VSH XPress Staalverzinkt wartelstuk (press x binnendraad)" at bounding box center [424, 223] width 160 height 5
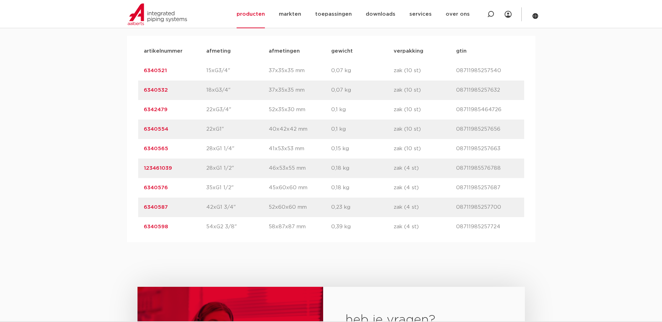
scroll to position [488, 0]
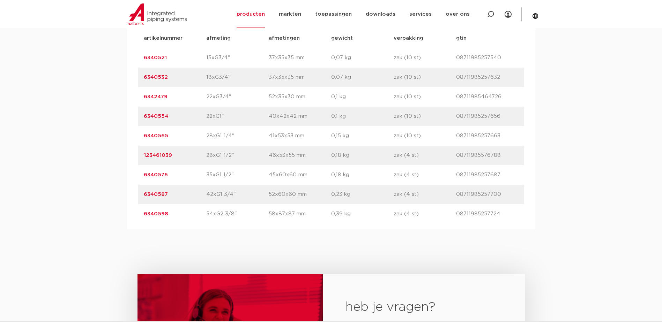
drag, startPoint x: 172, startPoint y: 173, endPoint x: 144, endPoint y: 172, distance: 27.2
click at [144, 172] on p "6340576" at bounding box center [175, 175] width 62 height 8
drag, startPoint x: 144, startPoint y: 172, endPoint x: 210, endPoint y: 196, distance: 69.4
click at [210, 196] on p "42xG1 3/4"" at bounding box center [237, 195] width 62 height 8
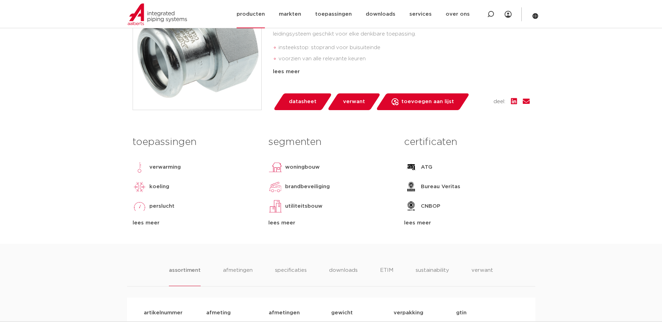
scroll to position [140, 0]
